Goal: Connect with others: Connect with others

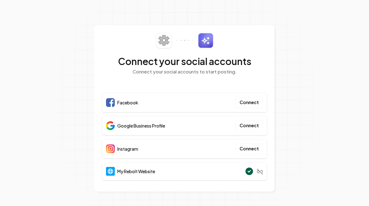
click at [246, 128] on button "Connect" at bounding box center [248, 125] width 27 height 11
click at [245, 122] on button "Connect" at bounding box center [248, 125] width 27 height 11
click at [246, 126] on button "Connect" at bounding box center [248, 125] width 27 height 11
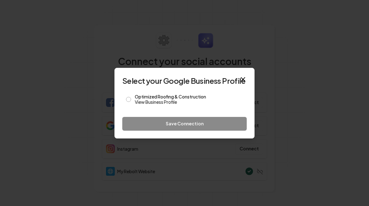
click at [124, 100] on div "Optimized Roofing & Construction View Business Profile" at bounding box center [184, 100] width 124 height 18
click at [126, 100] on button "Optimized Roofing & Construction View Business Profile" at bounding box center [128, 99] width 5 height 5
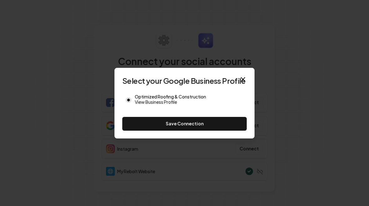
click at [185, 122] on button "Save Connection" at bounding box center [184, 124] width 124 height 14
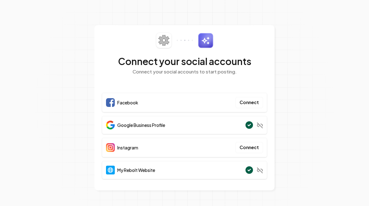
click at [155, 102] on div "Facebook Connect" at bounding box center [184, 102] width 165 height 19
click at [252, 100] on button "Connect" at bounding box center [248, 102] width 27 height 11
click at [131, 108] on div "Facebook Connect" at bounding box center [184, 102] width 165 height 19
click at [244, 104] on button "Connect" at bounding box center [248, 102] width 27 height 11
click at [246, 100] on button "Connect" at bounding box center [248, 102] width 27 height 11
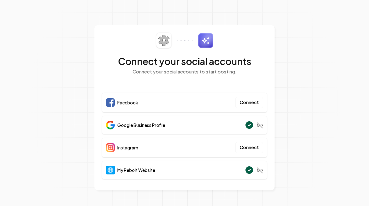
click at [249, 94] on div "Facebook Connect" at bounding box center [184, 102] width 165 height 19
click at [244, 102] on button "Connect" at bounding box center [248, 102] width 27 height 11
click at [129, 100] on span "Facebook" at bounding box center [127, 102] width 21 height 6
click at [244, 100] on button "Connect" at bounding box center [248, 102] width 27 height 11
click at [248, 147] on button "Connect" at bounding box center [248, 147] width 27 height 11
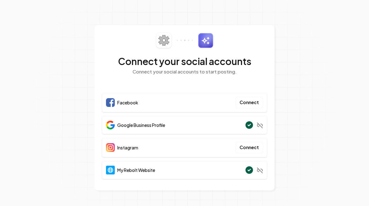
click at [140, 150] on div "Instagram Connect" at bounding box center [184, 147] width 165 height 19
